Goal: Check status

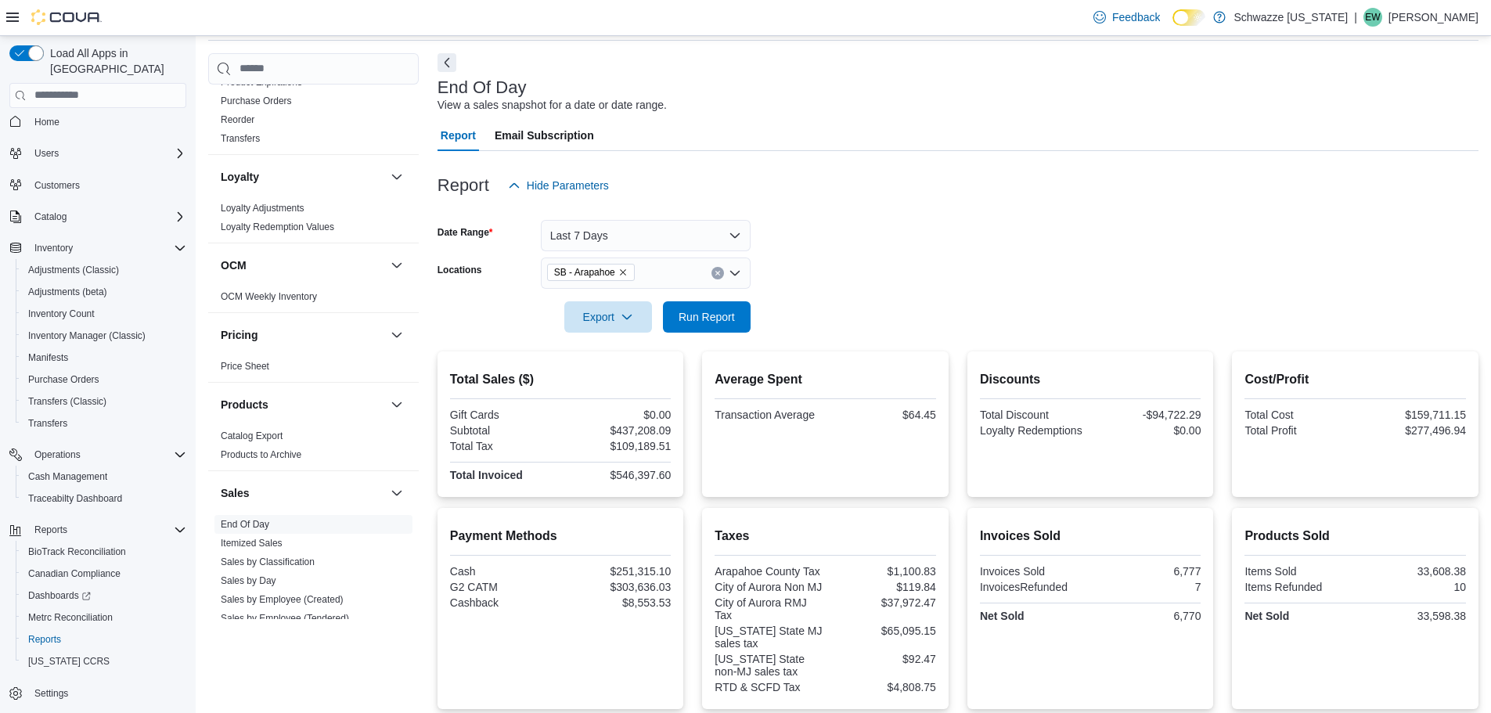
scroll to position [49, 0]
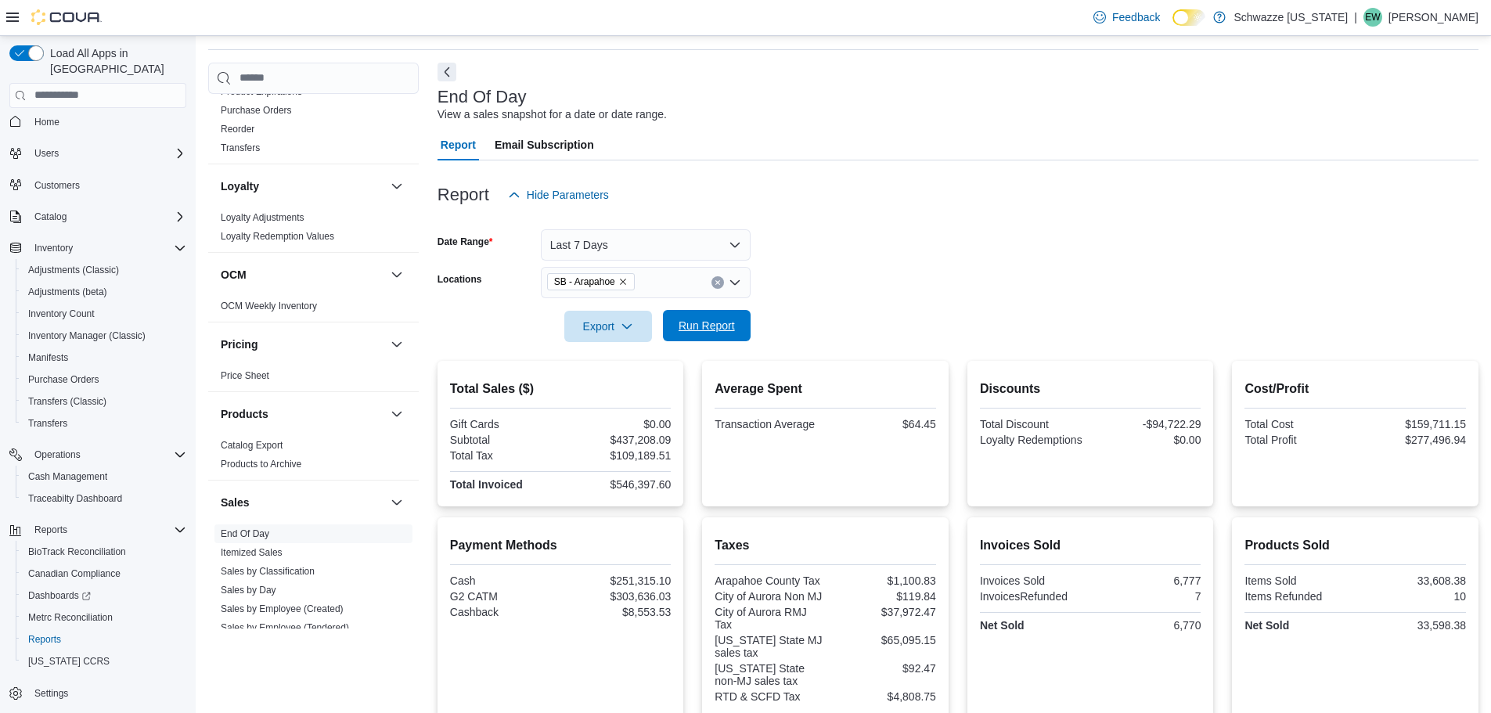
click at [684, 317] on span "Run Report" at bounding box center [706, 325] width 69 height 31
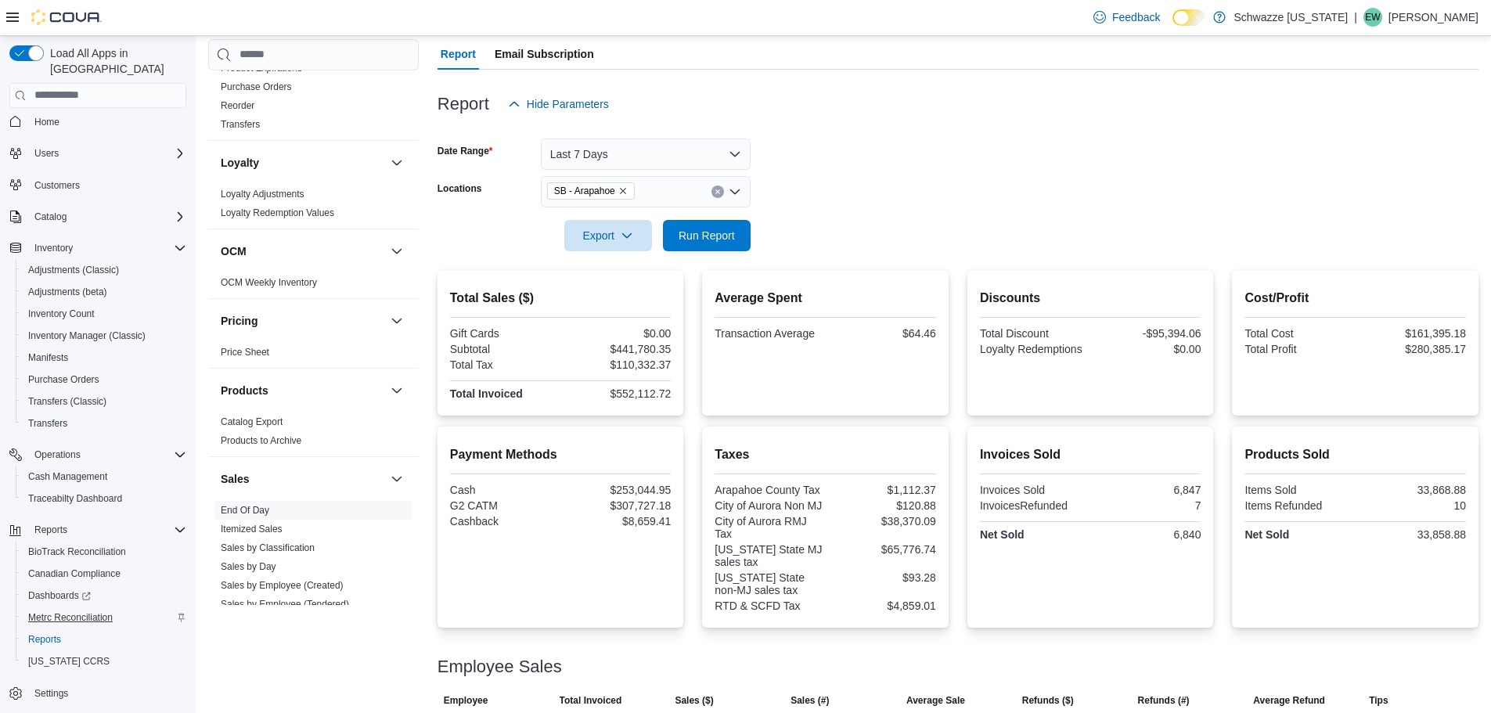
scroll to position [128, 0]
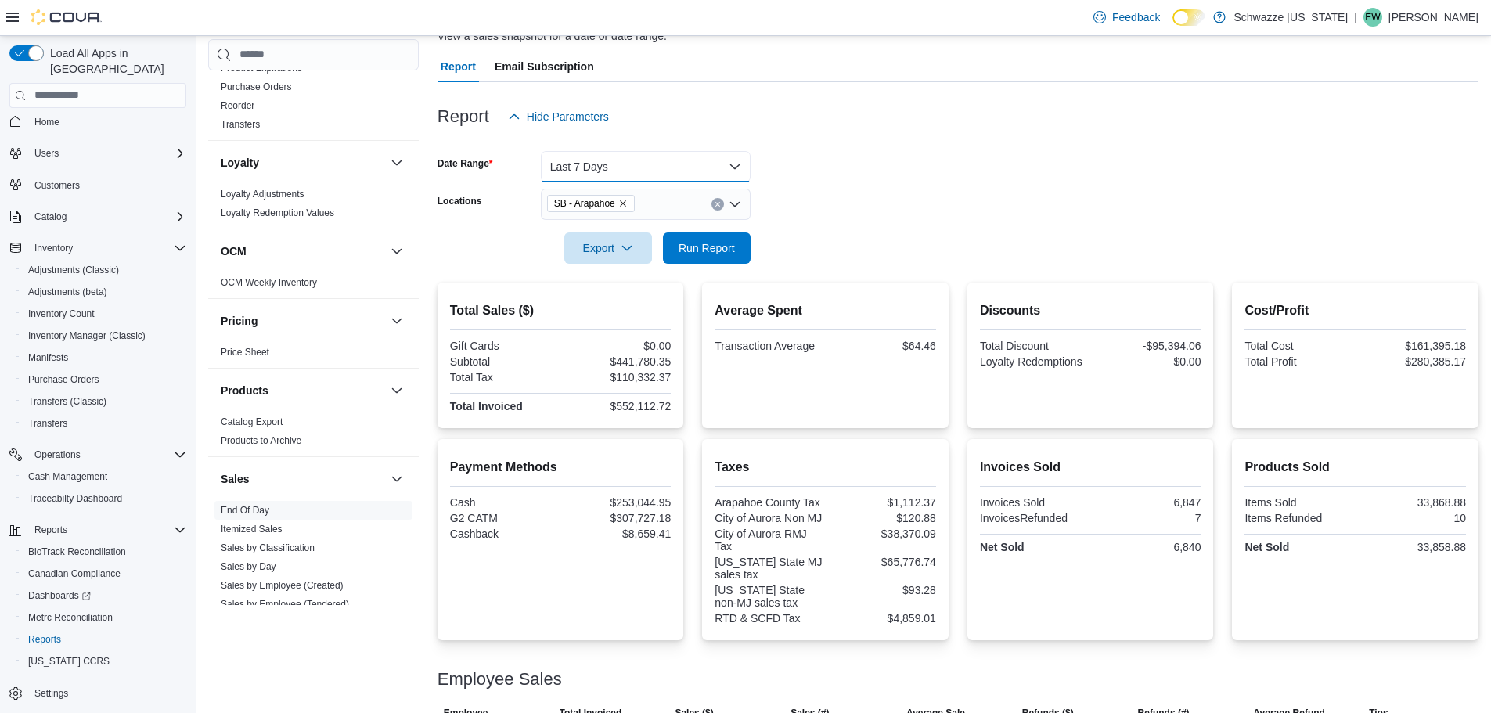
click at [717, 163] on button "Last 7 Days" at bounding box center [646, 166] width 210 height 31
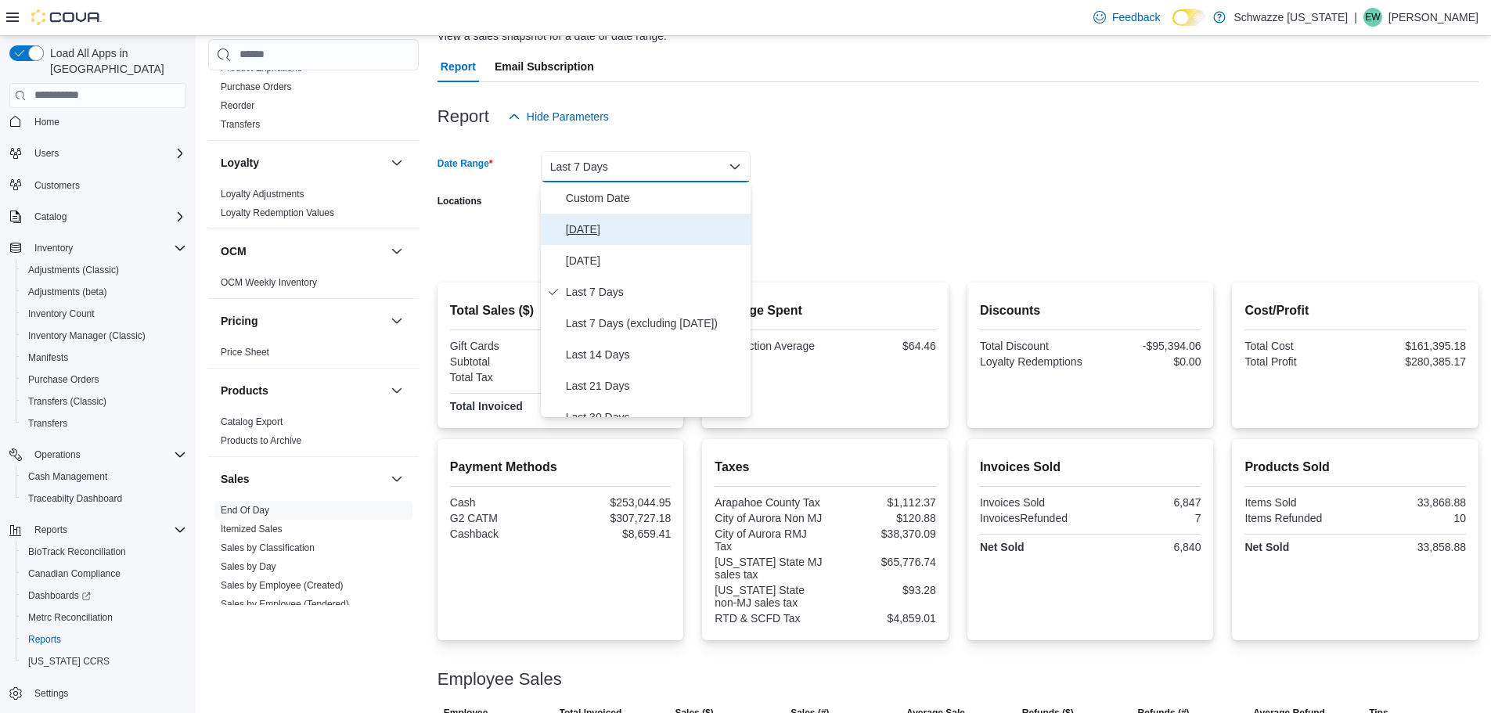
click at [595, 238] on span "[DATE]" at bounding box center [655, 229] width 178 height 19
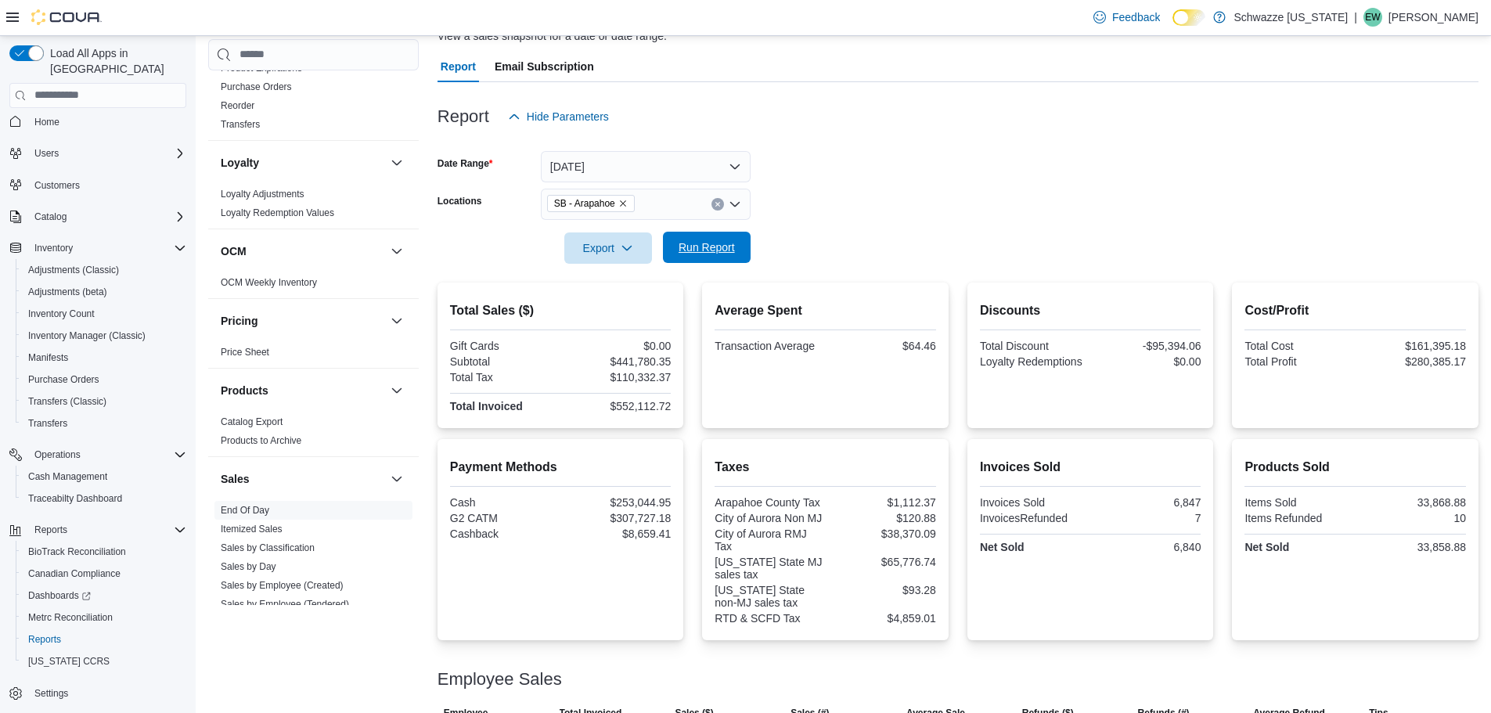
click at [691, 250] on span "Run Report" at bounding box center [707, 248] width 56 height 16
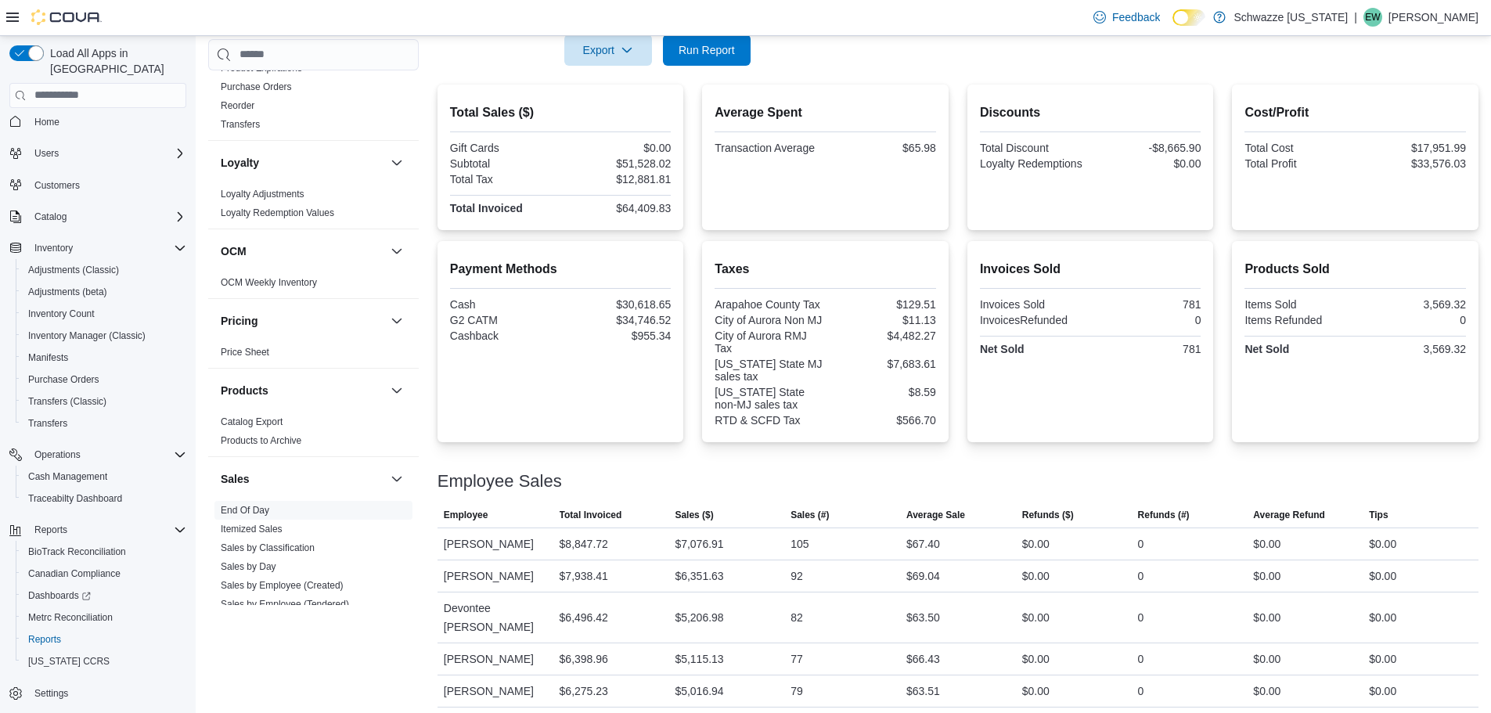
scroll to position [362, 0]
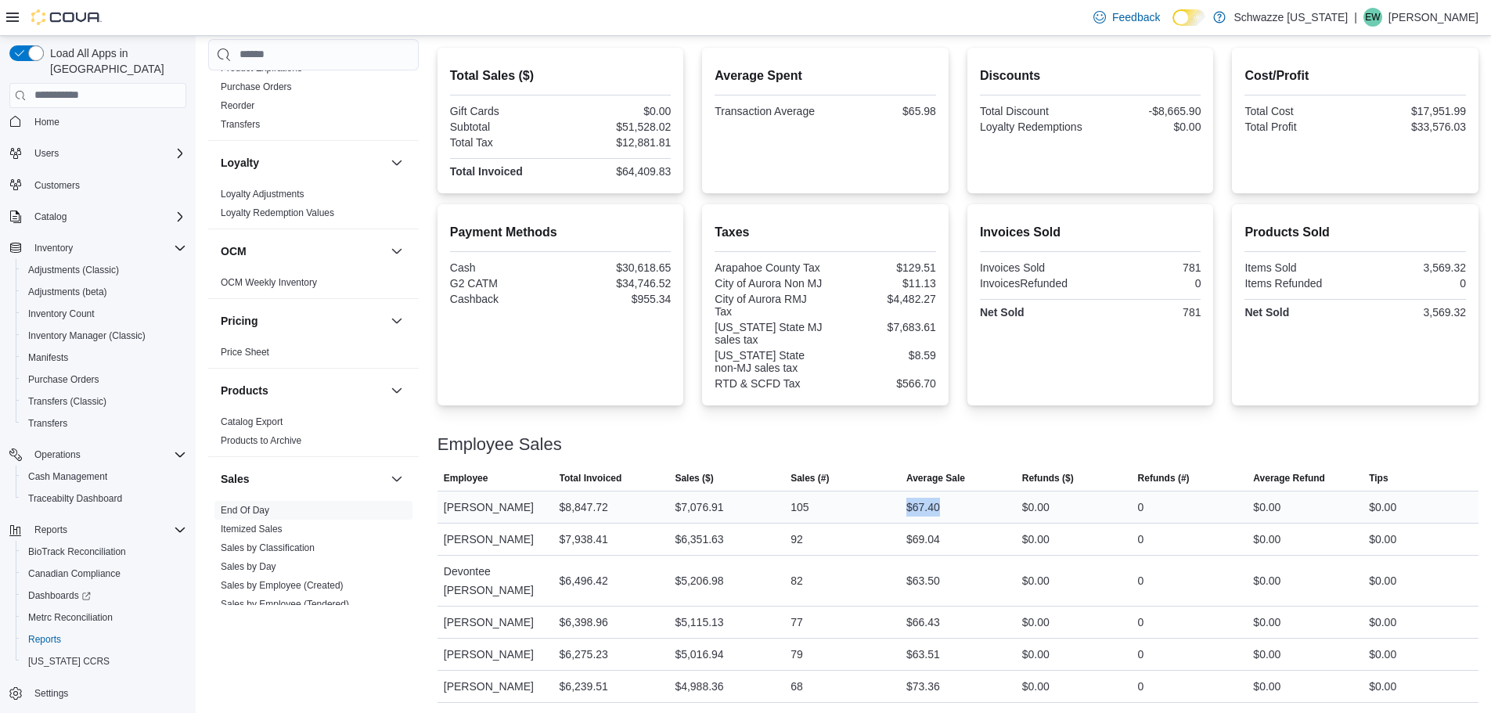
drag, startPoint x: 962, startPoint y: 509, endPoint x: 869, endPoint y: 511, distance: 93.2
click at [869, 511] on tr "Employee [PERSON_NAME] Total Invoiced $8,847.72 Sales ($) $7,076.91 Sales (#) 1…" at bounding box center [958, 507] width 1041 height 32
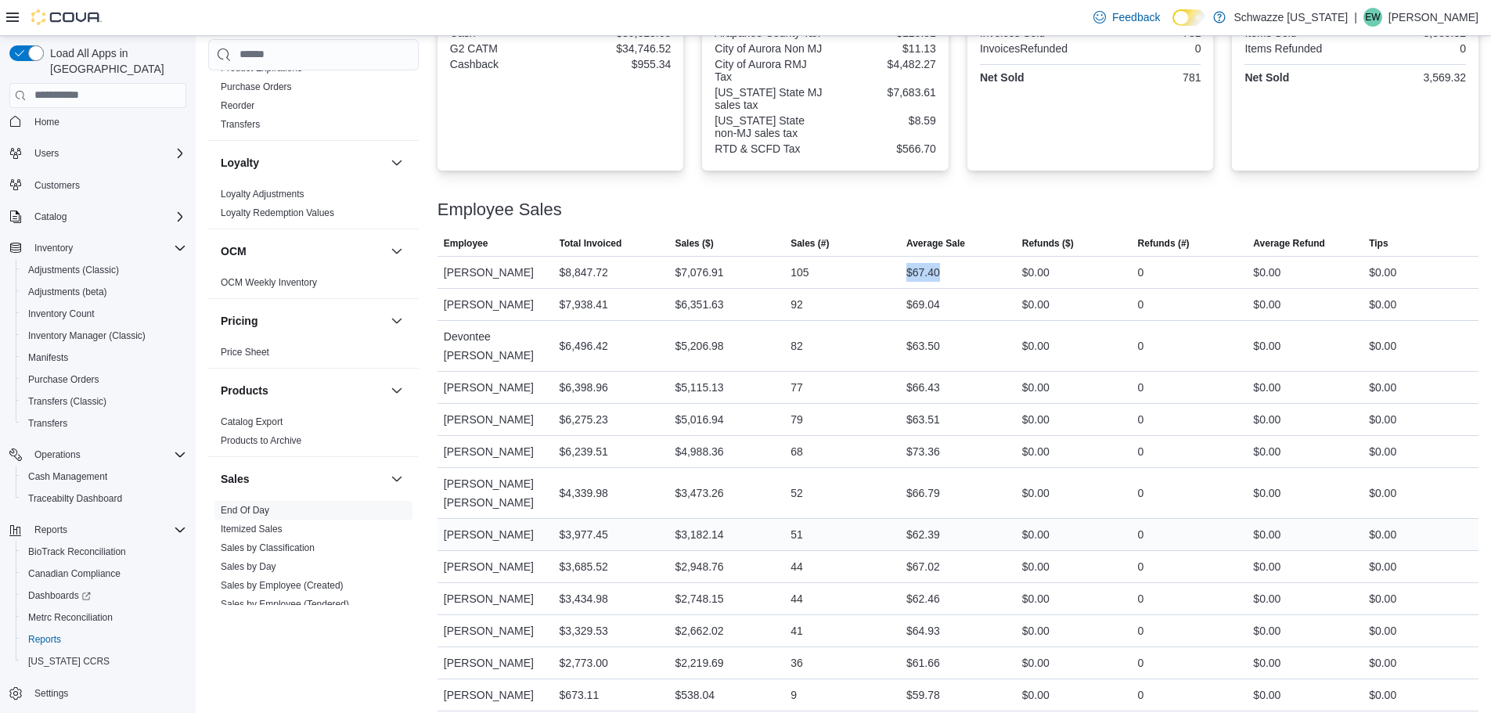
scroll to position [621, 0]
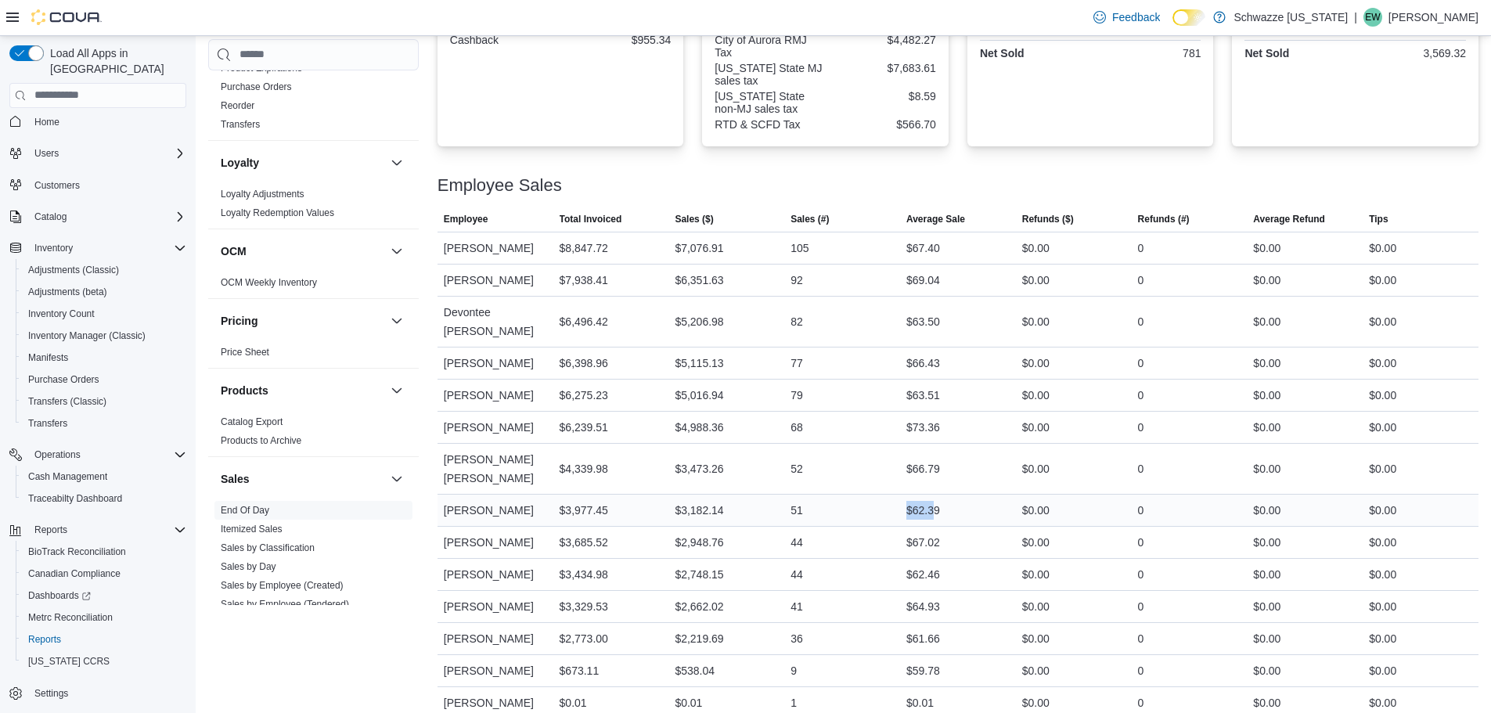
drag, startPoint x: 938, startPoint y: 491, endPoint x: 861, endPoint y: 501, distance: 77.4
click at [861, 501] on tr "Employee [PERSON_NAME] Total Invoiced $3,977.45 Sales ($) $3,182.14 Sales (#) 5…" at bounding box center [958, 510] width 1041 height 32
drag, startPoint x: 784, startPoint y: 488, endPoint x: 827, endPoint y: 485, distance: 42.4
click at [827, 494] on tr "Employee [PERSON_NAME] Total Invoiced $3,977.45 Sales ($) $3,182.14 Sales (#) 5…" at bounding box center [958, 510] width 1041 height 32
drag, startPoint x: 950, startPoint y: 488, endPoint x: 792, endPoint y: 505, distance: 159.0
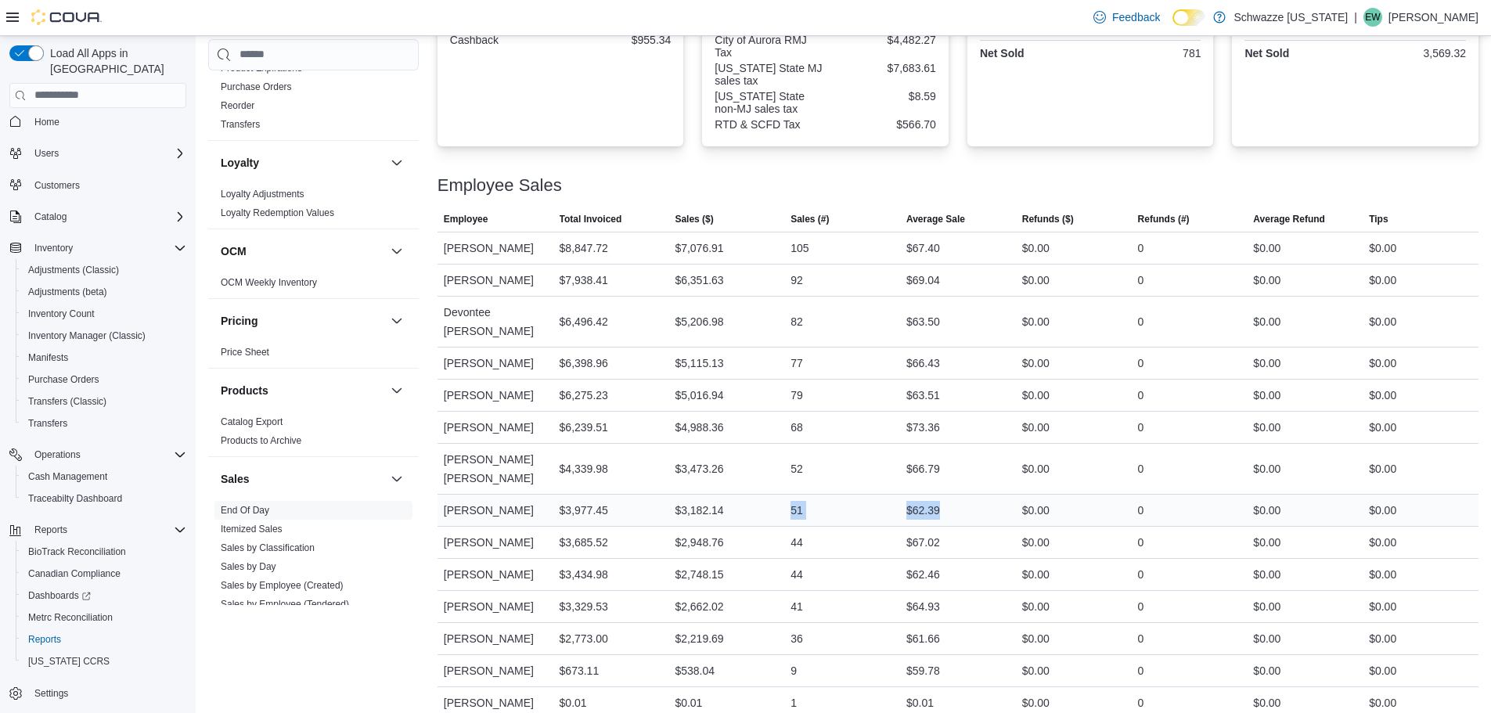
click at [792, 505] on tr "Employee [PERSON_NAME] Total Invoiced $3,977.45 Sales ($) $3,182.14 Sales (#) 5…" at bounding box center [958, 510] width 1041 height 32
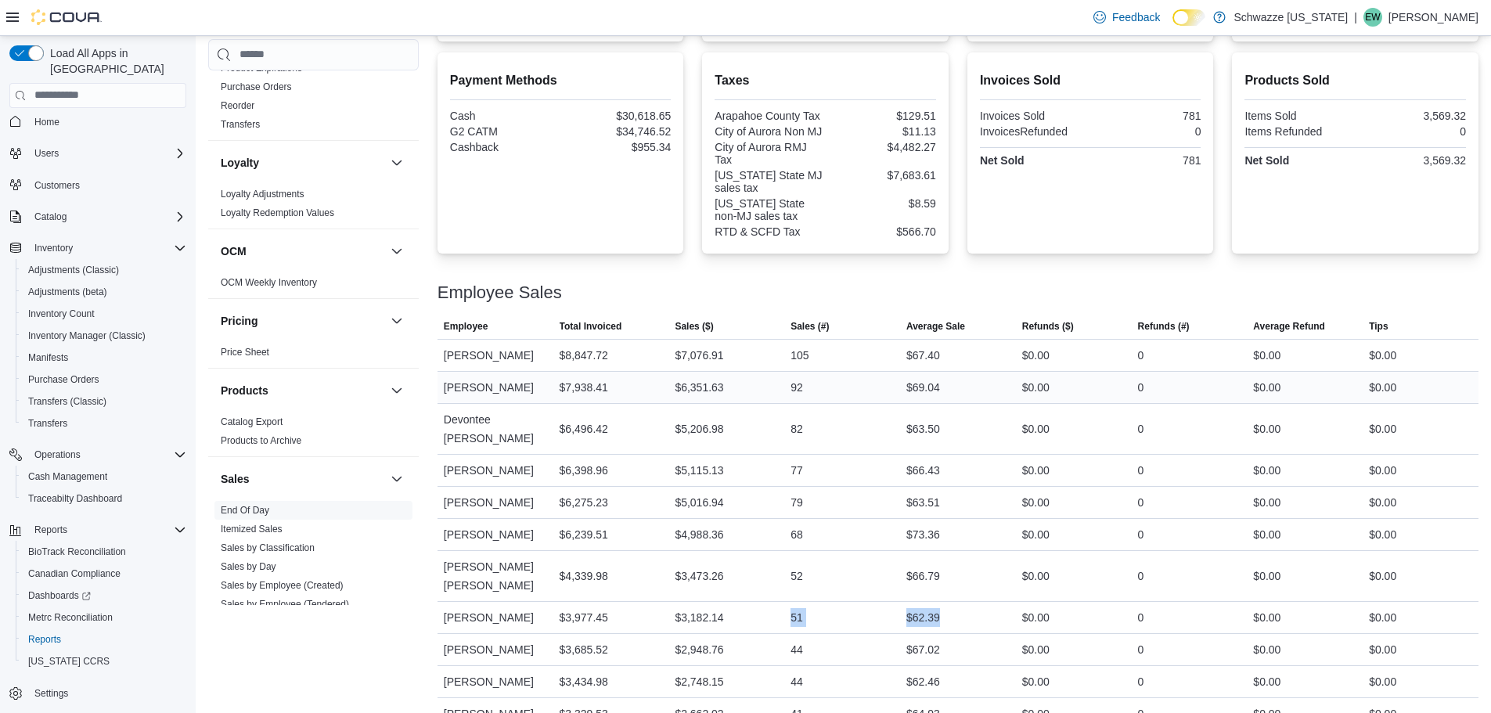
scroll to position [387, 0]
